Goal: Information Seeking & Learning: Learn about a topic

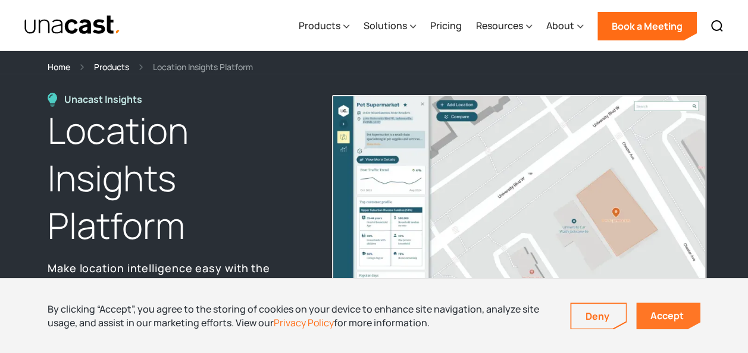
click at [654, 308] on link "Accept" at bounding box center [668, 316] width 64 height 27
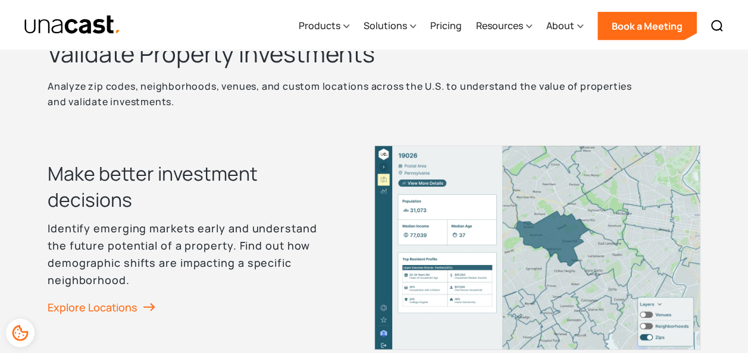
scroll to position [1501, 0]
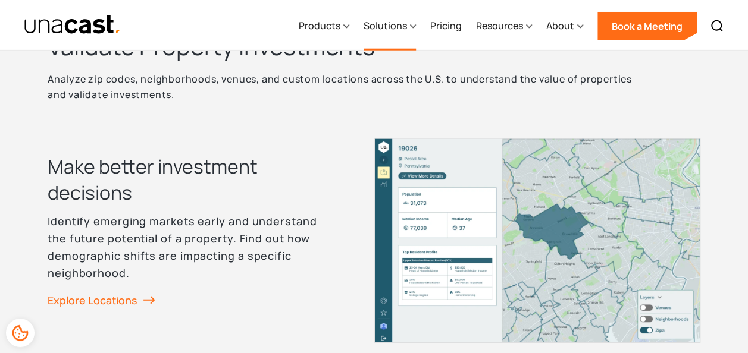
click at [401, 34] on div "Solutions" at bounding box center [389, 26] width 52 height 49
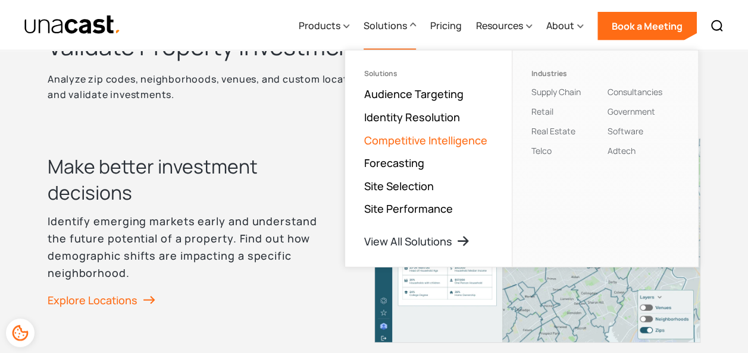
click at [376, 142] on link "Competitive Intelligence" at bounding box center [425, 140] width 123 height 14
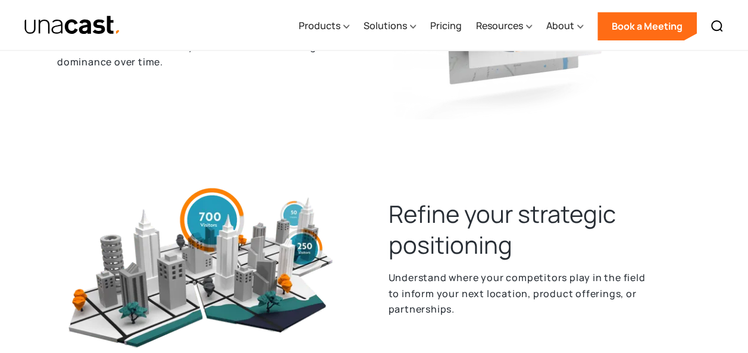
scroll to position [692, 0]
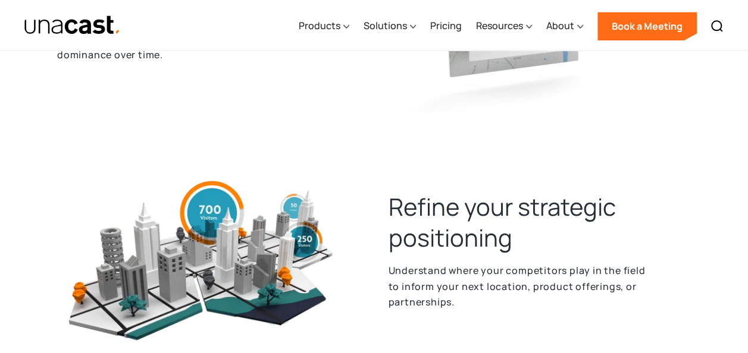
click at [391, 228] on h2 "Refine your strategic positioning" at bounding box center [539, 223] width 303 height 62
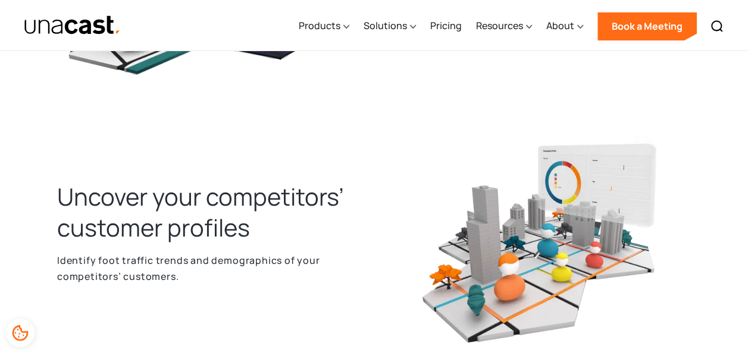
scroll to position [960, 0]
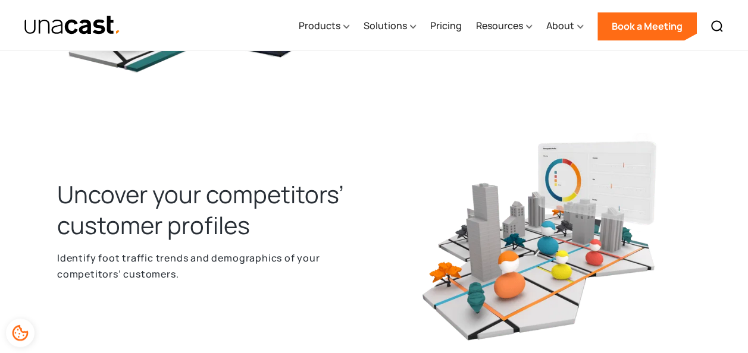
click at [296, 230] on h2 "Uncover your competitors’ customer profiles" at bounding box center [208, 209] width 303 height 62
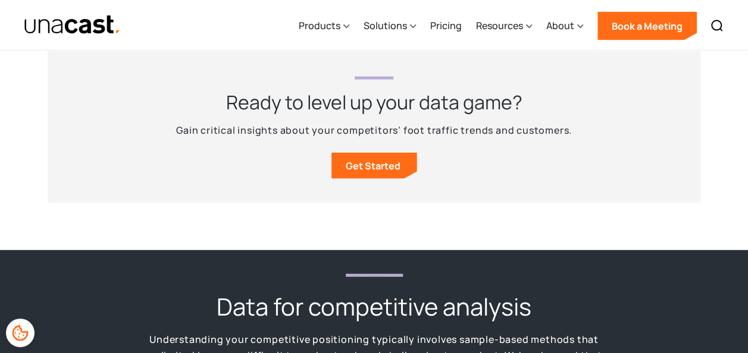
scroll to position [1304, 0]
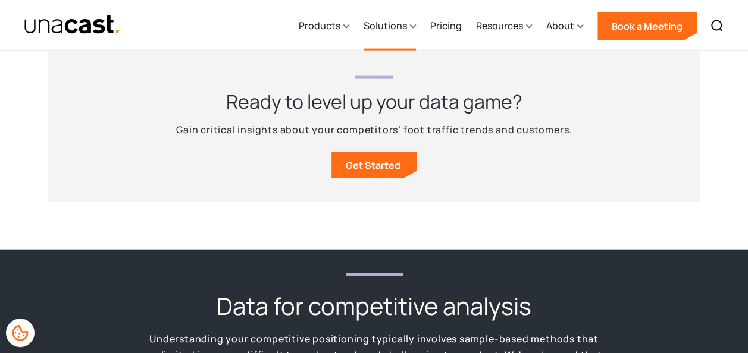
click at [393, 20] on div "Solutions" at bounding box center [384, 25] width 43 height 14
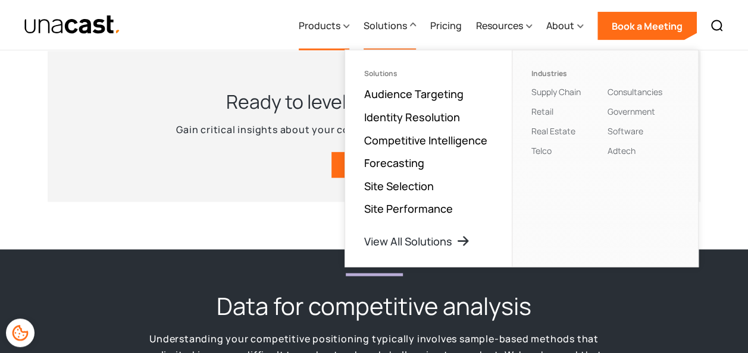
click at [340, 27] on div "Products" at bounding box center [320, 25] width 42 height 14
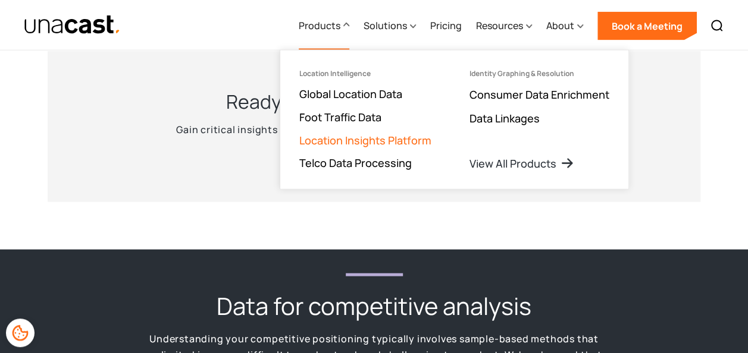
click at [360, 140] on link "Location Insights Platform" at bounding box center [365, 140] width 132 height 14
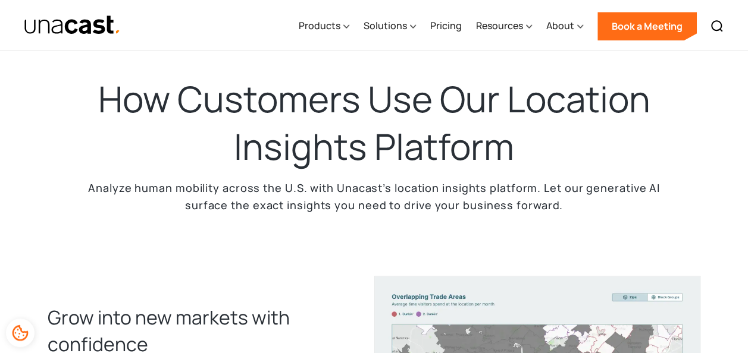
scroll to position [370, 0]
click at [374, 114] on h2 "How Customers Use Our Location Insights Platform" at bounding box center [374, 122] width 595 height 95
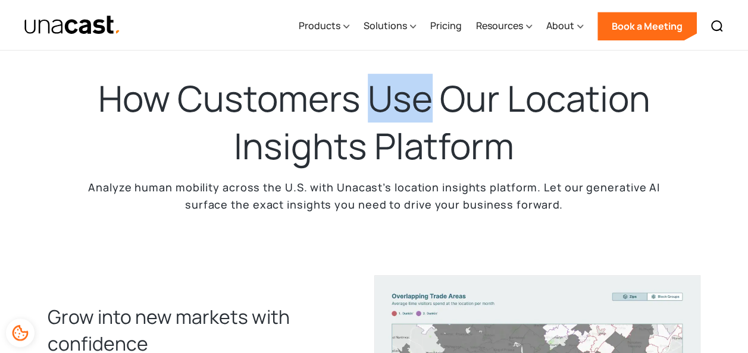
click at [374, 114] on h2 "How Customers Use Our Location Insights Platform" at bounding box center [374, 122] width 595 height 95
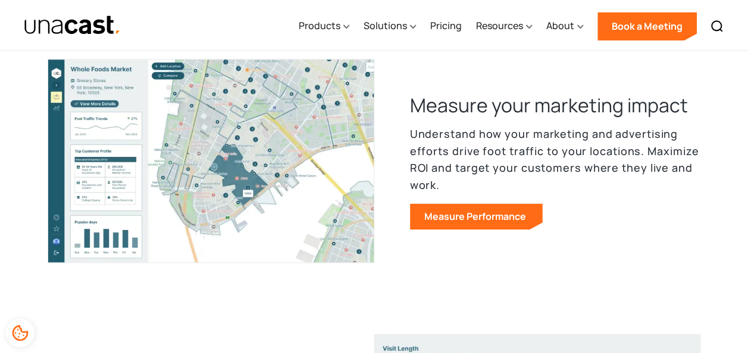
scroll to position [873, 0]
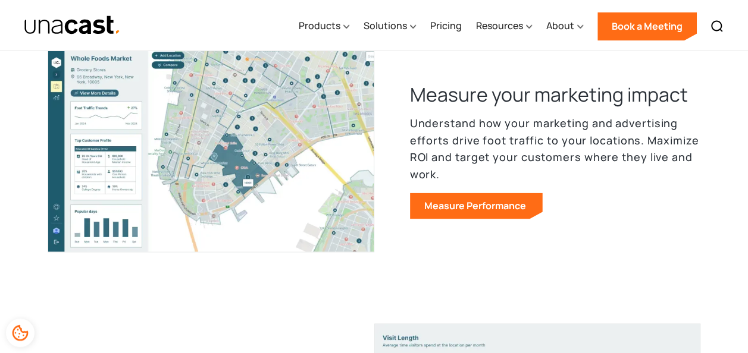
click at [465, 143] on p "Understand how your marketing and advertising efforts drive foot traffic to you…" at bounding box center [555, 149] width 291 height 68
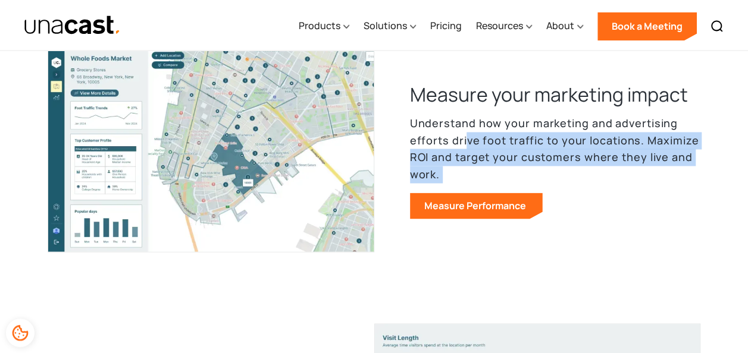
click at [465, 143] on p "Understand how your marketing and advertising efforts drive foot traffic to you…" at bounding box center [555, 149] width 291 height 68
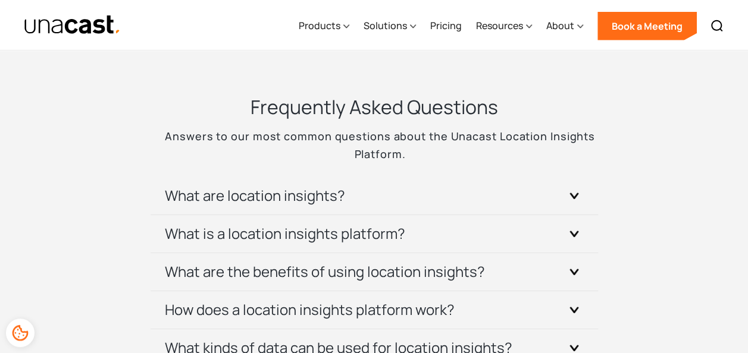
scroll to position [4026, 0]
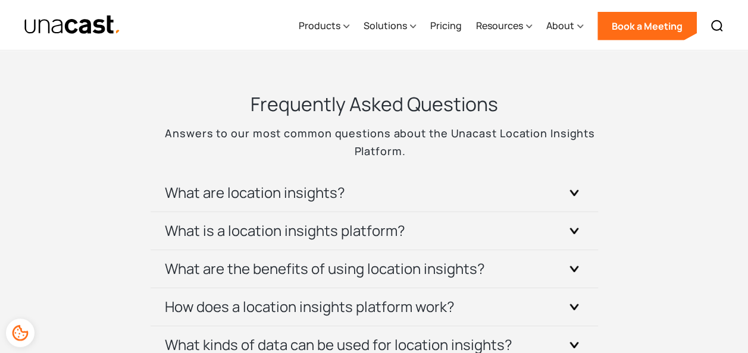
click at [284, 228] on h3 "What is a location insights platform?" at bounding box center [285, 230] width 240 height 19
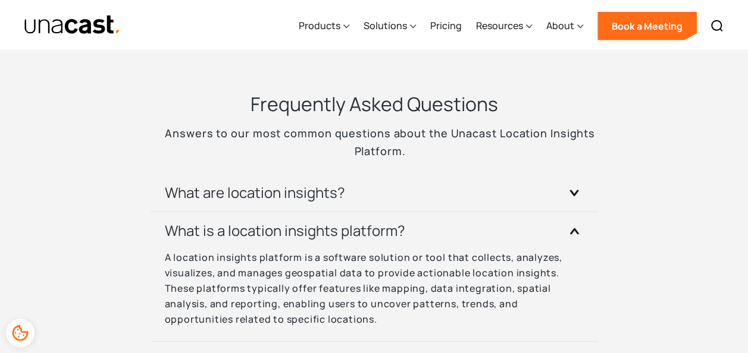
click at [284, 228] on h3 "What is a location insights platform?" at bounding box center [285, 230] width 240 height 19
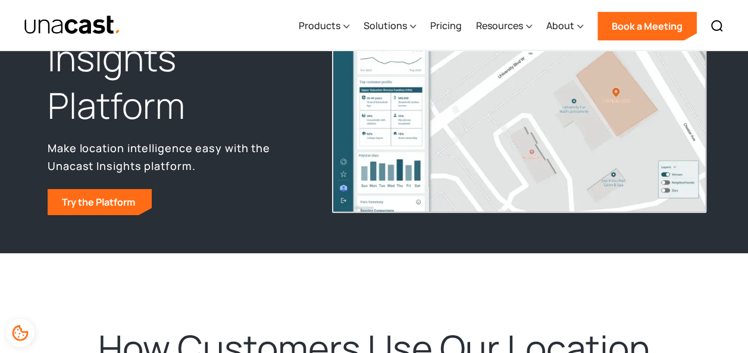
scroll to position [0, 0]
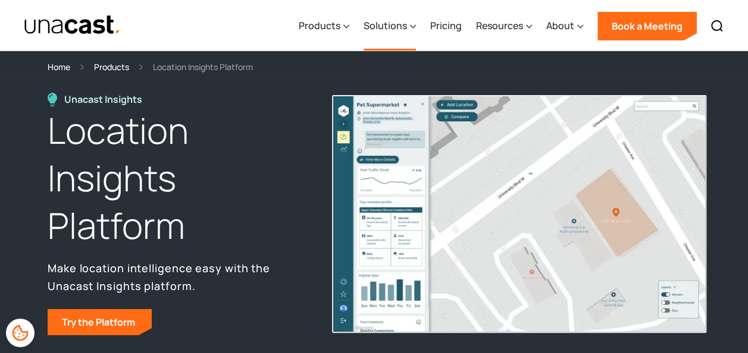
drag, startPoint x: 422, startPoint y: 23, endPoint x: 405, endPoint y: 20, distance: 17.6
click at [405, 20] on div "Products Location Intelligence Global Location Data Foot Traffic Data Location …" at bounding box center [510, 25] width 438 height 51
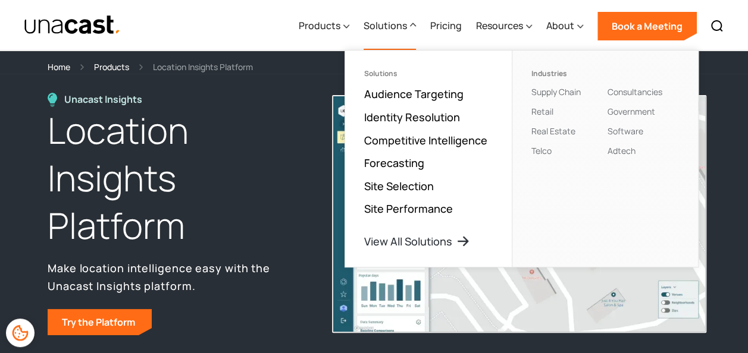
click at [405, 20] on div "Solutions" at bounding box center [384, 25] width 43 height 14
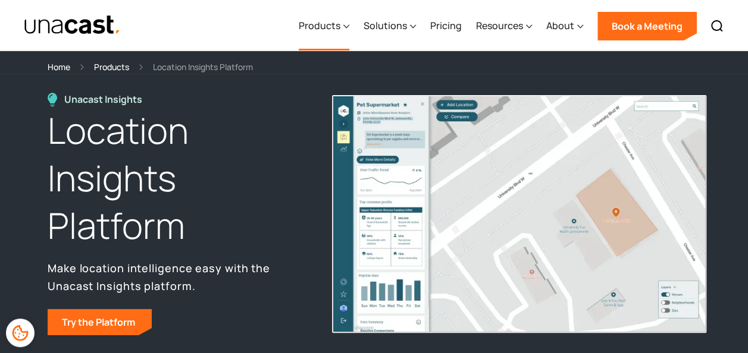
click at [347, 28] on icon at bounding box center [346, 26] width 6 height 12
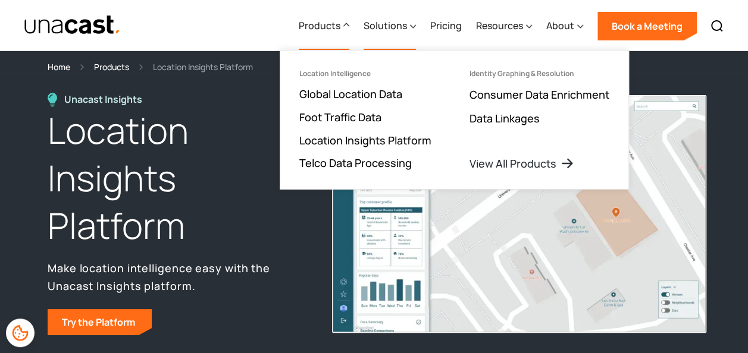
click at [377, 29] on div "Solutions" at bounding box center [384, 25] width 43 height 14
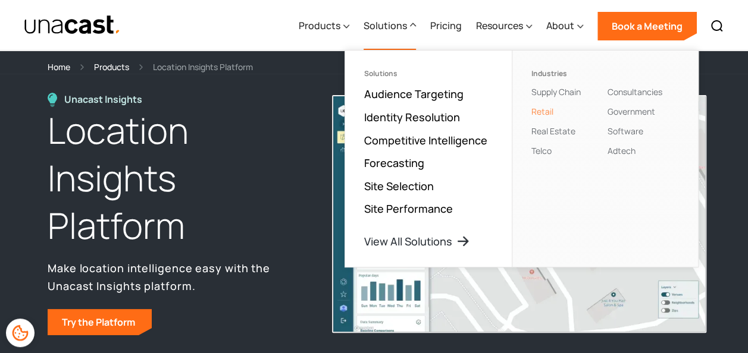
click at [541, 114] on link "Retail" at bounding box center [542, 111] width 22 height 11
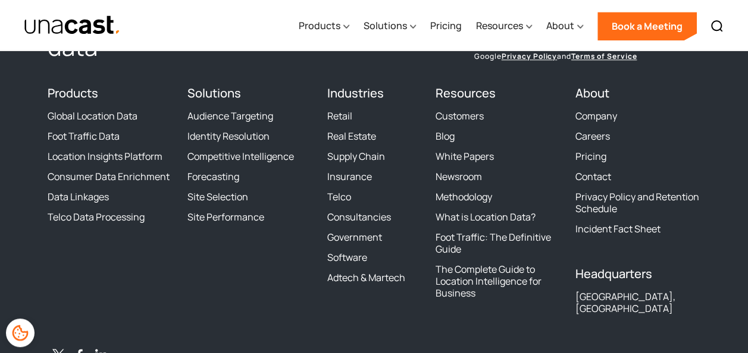
scroll to position [2978, 0]
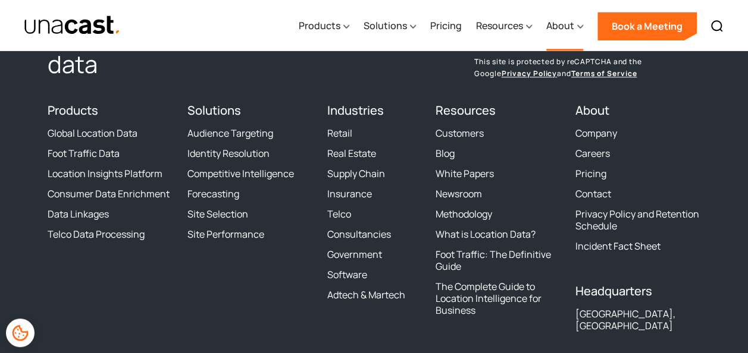
click at [566, 32] on div "About" at bounding box center [560, 25] width 28 height 14
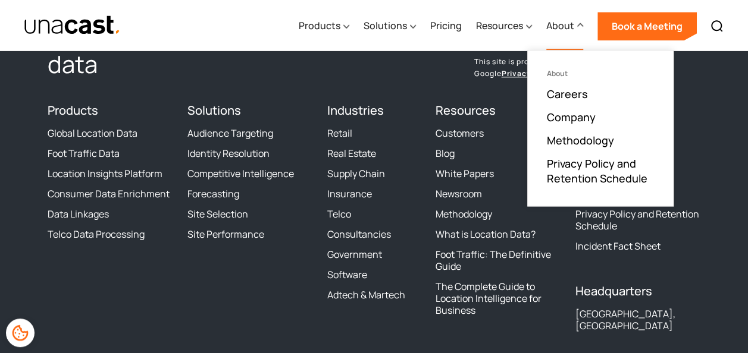
click at [564, 36] on div "About" at bounding box center [564, 26] width 37 height 49
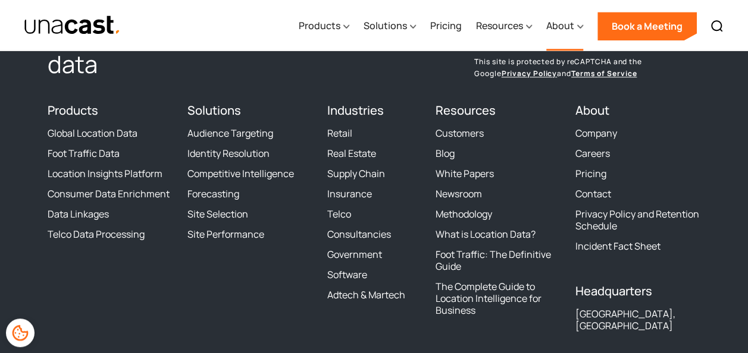
click at [564, 36] on div "About" at bounding box center [564, 26] width 37 height 49
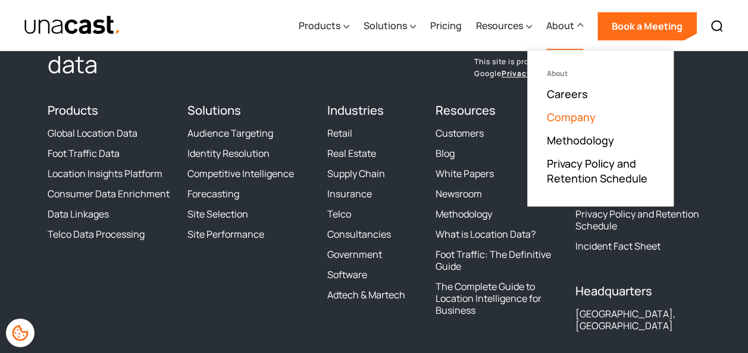
click at [567, 117] on link "Company" at bounding box center [571, 117] width 49 height 14
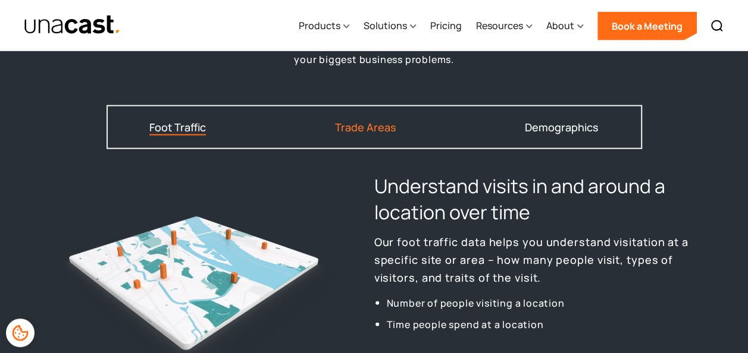
click at [375, 128] on div "Trade Areas" at bounding box center [365, 127] width 61 height 11
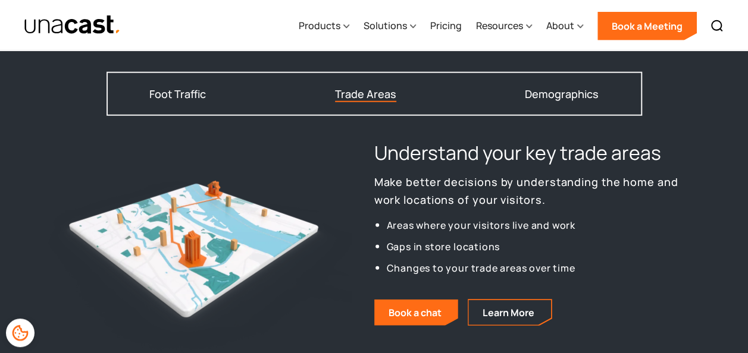
scroll to position [1482, 0]
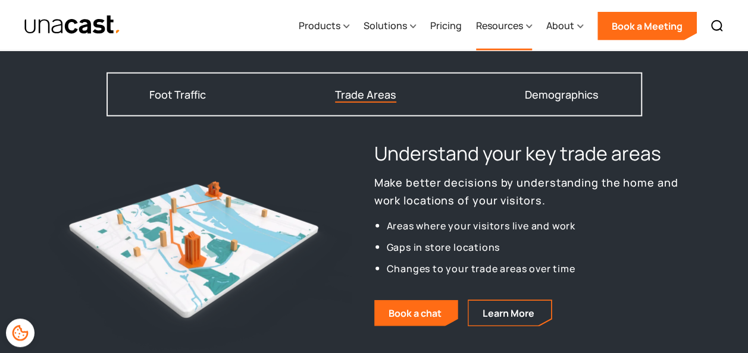
click at [492, 19] on div "Resources" at bounding box center [499, 25] width 47 height 14
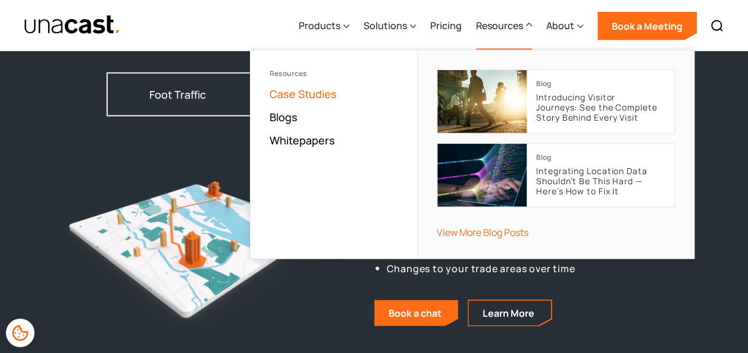
click at [312, 90] on link "Case Studies" at bounding box center [302, 94] width 67 height 14
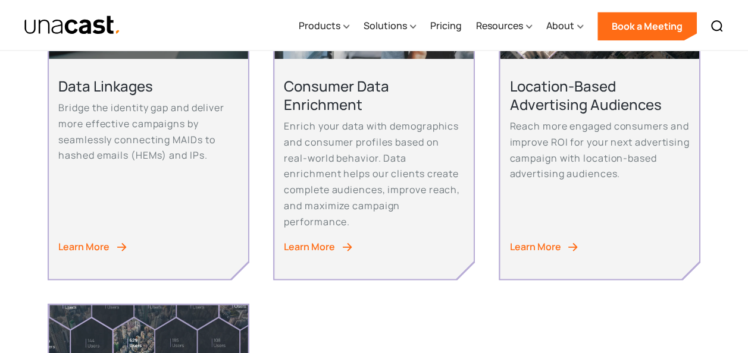
scroll to position [823, 0]
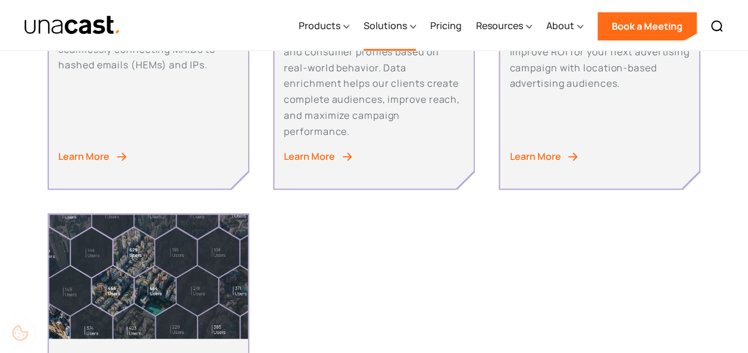
click at [395, 40] on div "Solutions" at bounding box center [389, 26] width 52 height 49
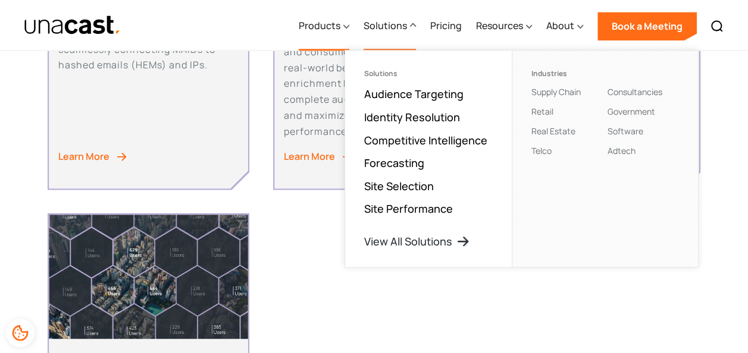
click at [347, 29] on icon at bounding box center [346, 26] width 6 height 12
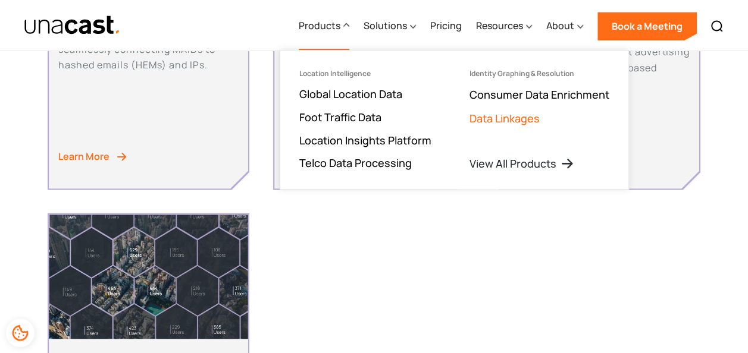
click at [517, 117] on link "Data Linkages" at bounding box center [504, 118] width 70 height 14
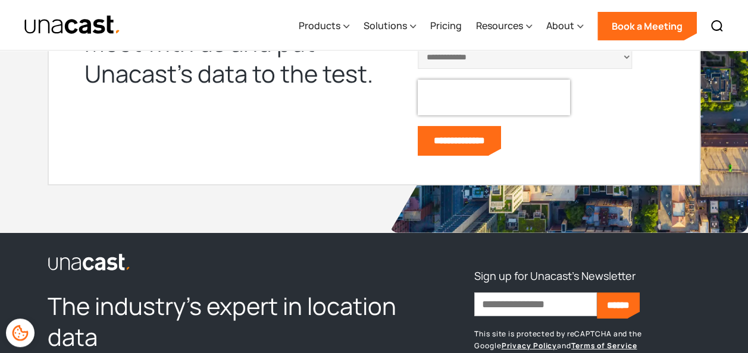
scroll to position [4228, 0]
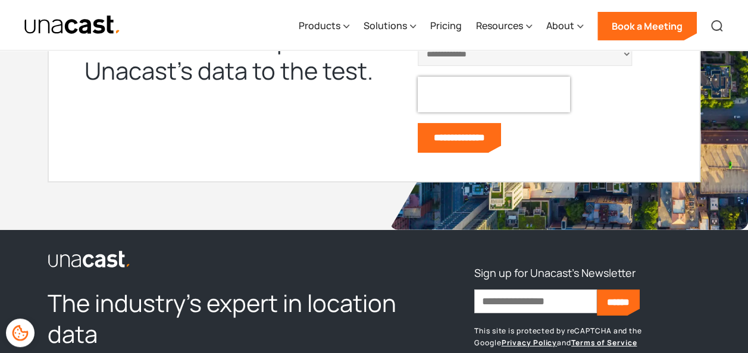
click at [715, 27] on img at bounding box center [717, 26] width 14 height 14
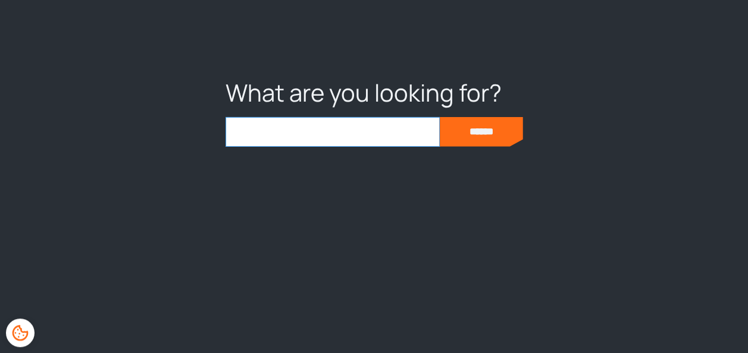
click at [314, 132] on input "search" at bounding box center [332, 132] width 214 height 30
type input "*********"
click at [440, 117] on input "******" at bounding box center [481, 132] width 83 height 30
click at [446, 127] on input "******" at bounding box center [481, 132] width 83 height 30
